Goal: Task Accomplishment & Management: Complete application form

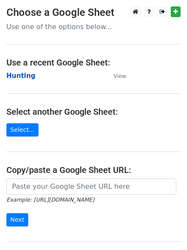
click at [10, 77] on strong "Hunting" at bounding box center [20, 76] width 29 height 8
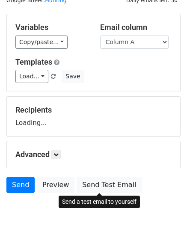
scroll to position [48, 0]
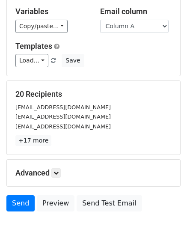
click at [58, 177] on h5 "Advanced" at bounding box center [93, 172] width 156 height 9
click at [57, 171] on icon at bounding box center [55, 172] width 5 height 5
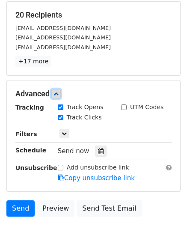
scroll to position [164, 0]
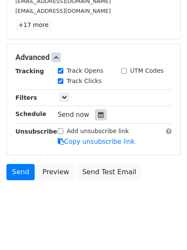
click at [101, 114] on div at bounding box center [101, 114] width 12 height 11
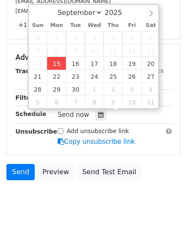
type input "2025-09-15 13:28"
type input "01"
type input "28"
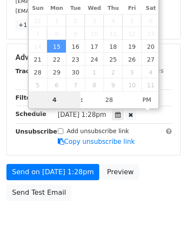
type input "4"
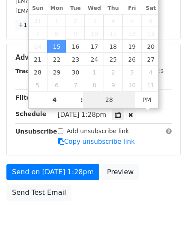
type input "2025-09-15 16:28"
type input "04"
type input "1"
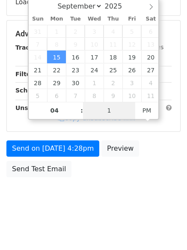
scroll to position [153, 0]
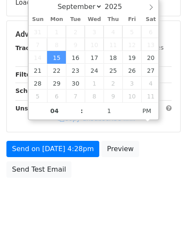
type input "2025-09-15 16:01"
click at [83, 216] on html "New Campaign Daily emails left: 50 Google Sheet: Hunting Variables Copy/paste..…" at bounding box center [93, 48] width 187 height 403
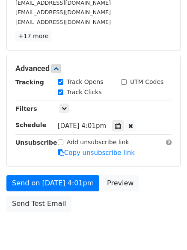
click at [61, 174] on form "Variables Copy/paste... {{Column A}} {{Column B}} {{Column C}} {{Column D}} {{C…" at bounding box center [93, 55] width 174 height 322
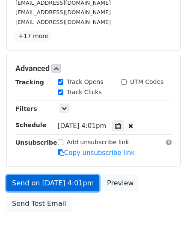
click at [61, 179] on link "Send on Sep 15 at 4:01pm" at bounding box center [52, 183] width 93 height 16
click at [47, 179] on link "Send on Sep 15 at 4:01pm" at bounding box center [52, 183] width 93 height 16
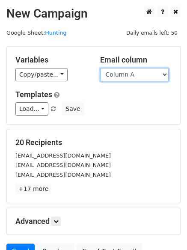
drag, startPoint x: 0, startPoint y: 0, endPoint x: 137, endPoint y: 74, distance: 155.3
click at [137, 74] on select "Column A Column B Column C Column D Column E Column F" at bounding box center [134, 74] width 68 height 13
select select "Column B"
click at [100, 68] on select "Column A Column B Column C Column D Column E Column F" at bounding box center [134, 74] width 68 height 13
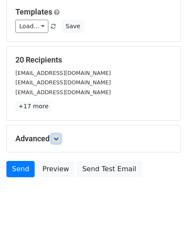
click at [59, 138] on icon at bounding box center [55, 138] width 5 height 5
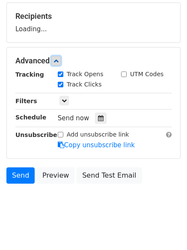
scroll to position [127, 0]
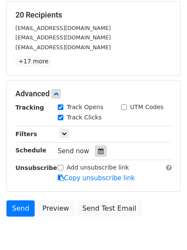
click at [98, 149] on icon at bounding box center [101, 151] width 6 height 6
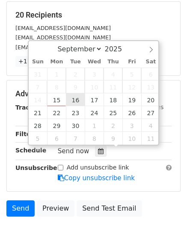
type input "2025-09-16 12:00"
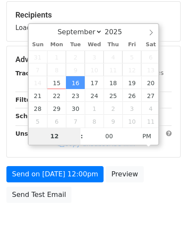
type input "5"
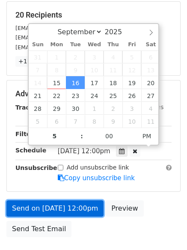
type input "2025-09-16 17:00"
click at [71, 209] on link "Send on Sep 16 at 12:00pm" at bounding box center [54, 208] width 97 height 16
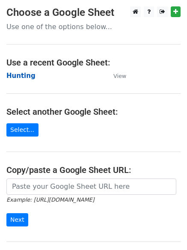
click at [18, 79] on strong "Hunting" at bounding box center [20, 76] width 29 height 8
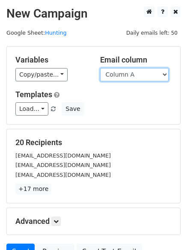
click at [121, 76] on select "Column A Column B Column C Column D Column E Column F" at bounding box center [134, 74] width 68 height 13
select select "Column C"
click at [100, 68] on select "Column A Column B Column C Column D Column E Column F" at bounding box center [134, 74] width 68 height 13
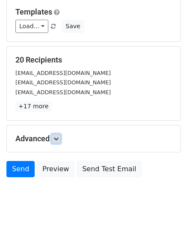
click at [59, 137] on icon at bounding box center [55, 138] width 5 height 5
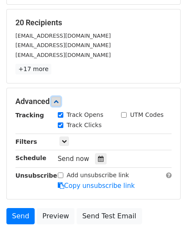
scroll to position [166, 0]
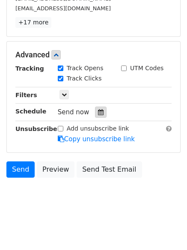
click at [98, 111] on icon at bounding box center [101, 112] width 6 height 6
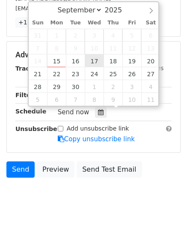
type input "2025-09-17 12:00"
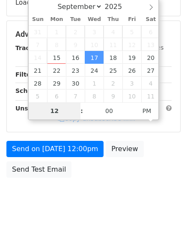
type input "6"
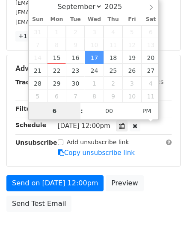
scroll to position [166, 0]
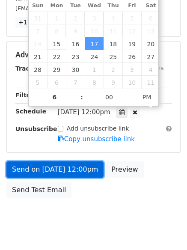
type input "2025-09-17 18:00"
click at [57, 167] on link "Send on Sep 17 at 12:00pm" at bounding box center [54, 169] width 97 height 16
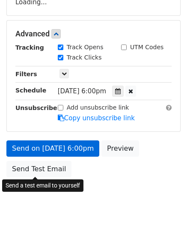
scroll to position [153, 0]
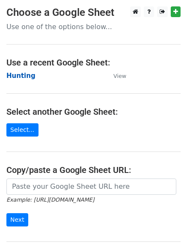
click at [20, 75] on strong "Hunting" at bounding box center [20, 76] width 29 height 8
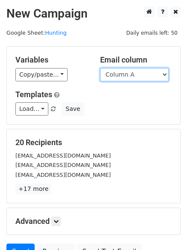
click at [132, 73] on select "Column A Column B Column C Column D Column E Column F" at bounding box center [134, 74] width 68 height 13
select select "Column D"
click at [100, 68] on select "Column A Column B Column C Column D Column E Column F" at bounding box center [134, 74] width 68 height 13
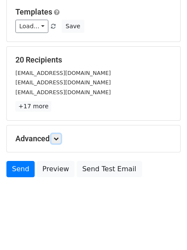
drag, startPoint x: 61, startPoint y: 141, endPoint x: 64, endPoint y: 148, distance: 7.9
click at [61, 140] on link at bounding box center [55, 138] width 9 height 9
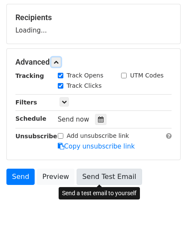
scroll to position [130, 0]
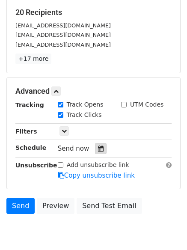
click at [98, 146] on icon at bounding box center [101, 148] width 6 height 6
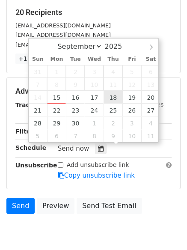
type input "2025-09-18 12:00"
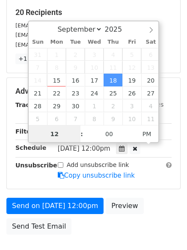
scroll to position [0, 0]
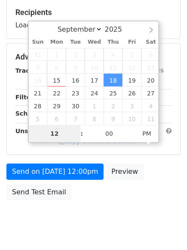
type input "7"
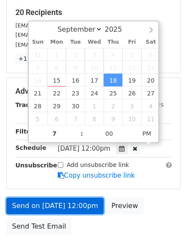
type input "2025-09-18 19:00"
click at [42, 201] on link "Send on Sep 18 at 12:00pm" at bounding box center [54, 206] width 97 height 16
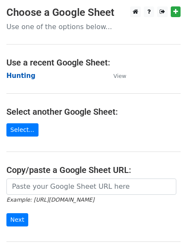
click at [15, 74] on strong "Hunting" at bounding box center [20, 76] width 29 height 8
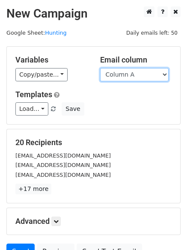
drag, startPoint x: 0, startPoint y: 0, endPoint x: 134, endPoint y: 76, distance: 153.7
click at [134, 76] on select "Column A Column B Column C Column D Column E Column F" at bounding box center [134, 74] width 68 height 13
select select "Column E"
click at [100, 68] on select "Column A Column B Column C Column D Column E Column F" at bounding box center [134, 74] width 68 height 13
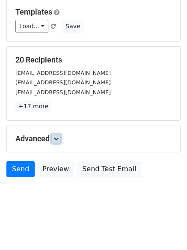
click at [54, 140] on link at bounding box center [55, 138] width 9 height 9
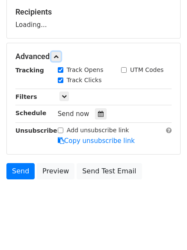
scroll to position [131, 0]
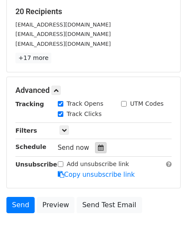
click at [100, 148] on div at bounding box center [101, 147] width 12 height 11
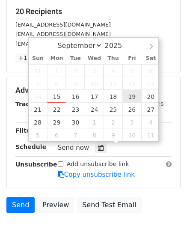
type input "2025-09-19 12:00"
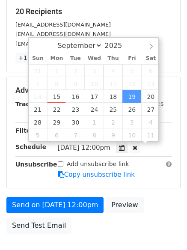
scroll to position [0, 0]
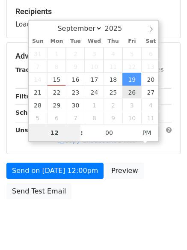
type input "8"
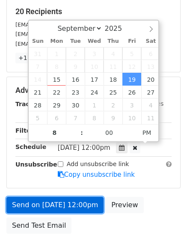
type input "2025-09-19 20:00"
click at [49, 198] on link "Send on Sep 19 at 12:00pm" at bounding box center [54, 205] width 97 height 16
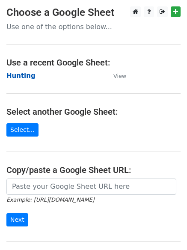
click at [8, 72] on strong "Hunting" at bounding box center [20, 76] width 29 height 8
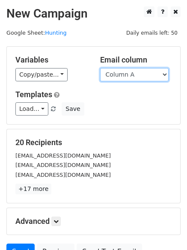
click at [136, 78] on select "Column A Column B Column C Column D Column E Column F" at bounding box center [134, 74] width 68 height 13
select select "Column F"
click at [100, 68] on select "Column A Column B Column C Column D Column E Column F" at bounding box center [134, 74] width 68 height 13
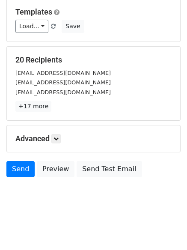
click at [63, 139] on h5 "Advanced" at bounding box center [93, 138] width 156 height 9
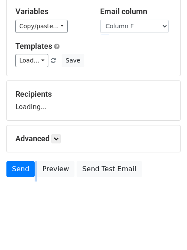
click at [63, 139] on h5 "Advanced" at bounding box center [93, 138] width 156 height 9
click at [59, 138] on icon at bounding box center [55, 138] width 5 height 5
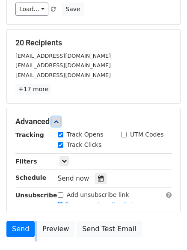
scroll to position [156, 0]
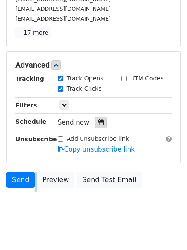
click at [98, 120] on icon at bounding box center [101, 122] width 6 height 6
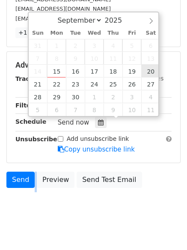
type input "[DATE] 12:00"
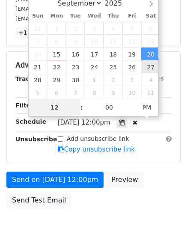
type input "9"
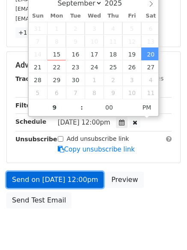
type input "[DATE] 21:00"
click at [50, 180] on link "Send on [DATE] 12:00pm" at bounding box center [54, 179] width 97 height 16
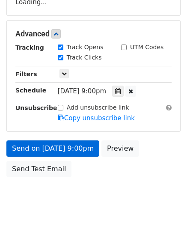
scroll to position [153, 0]
